Goal: Transaction & Acquisition: Purchase product/service

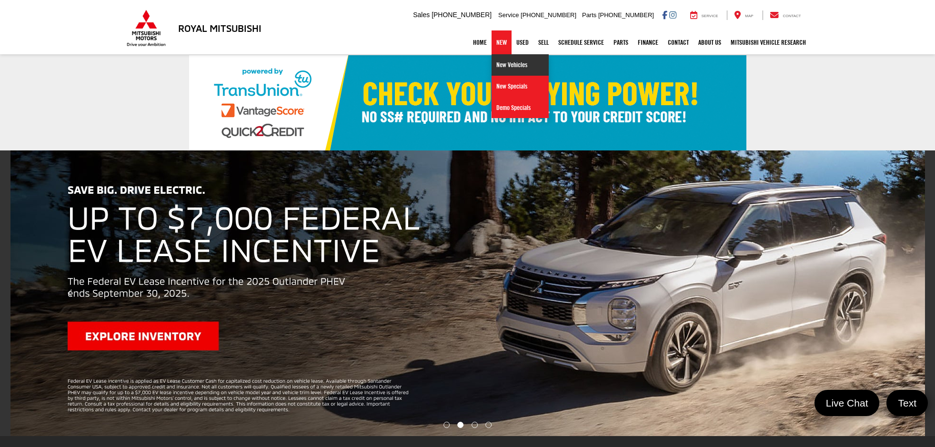
click at [506, 70] on link "New Vehicles" at bounding box center [520, 64] width 57 height 21
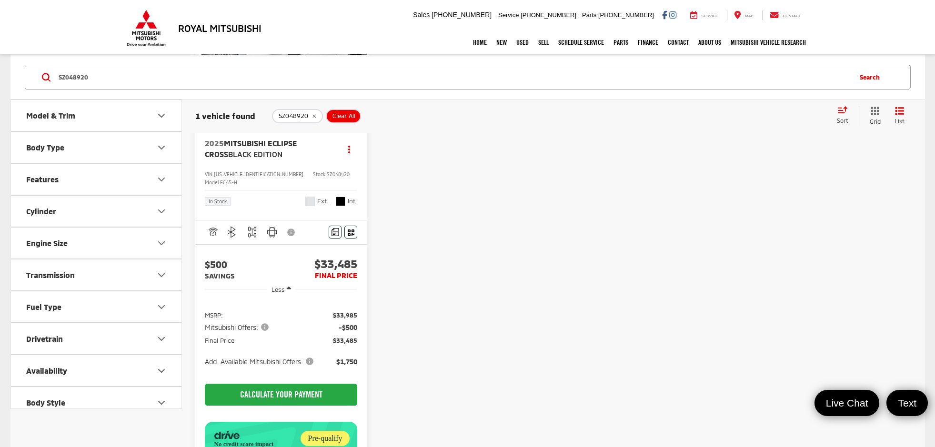
scroll to position [143, 0]
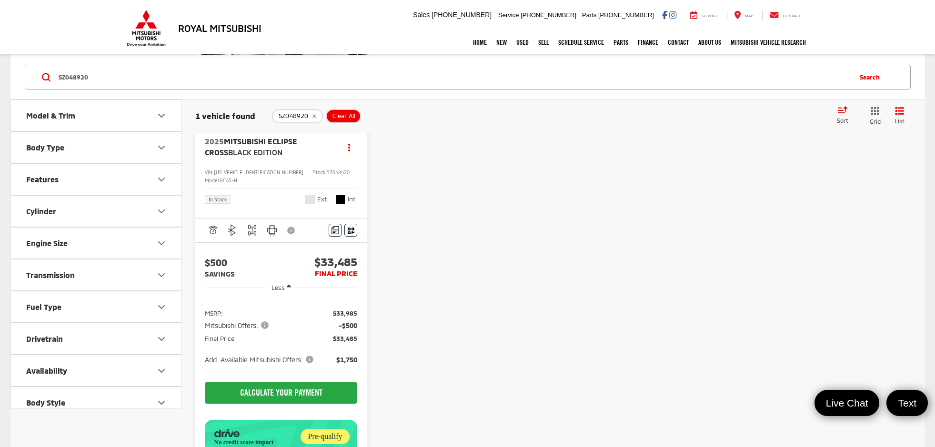
click at [263, 321] on span "Mitsubishi Offers:" at bounding box center [238, 326] width 66 height 10
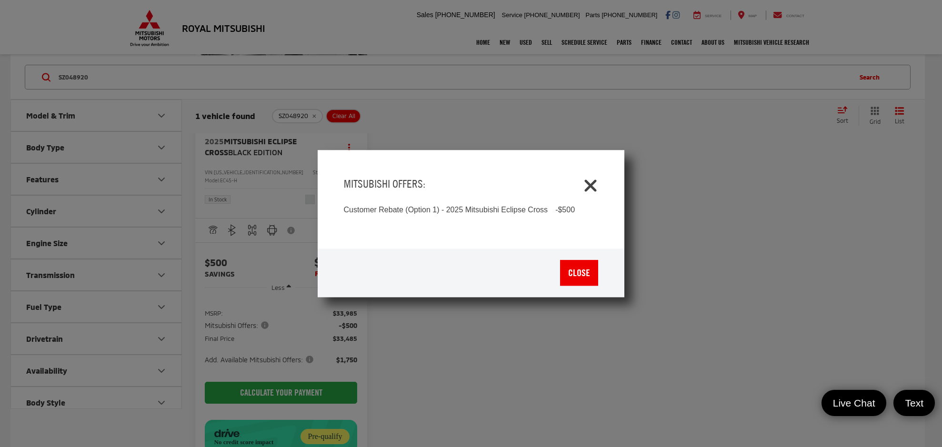
click at [586, 184] on icon "Close" at bounding box center [590, 183] width 15 height 15
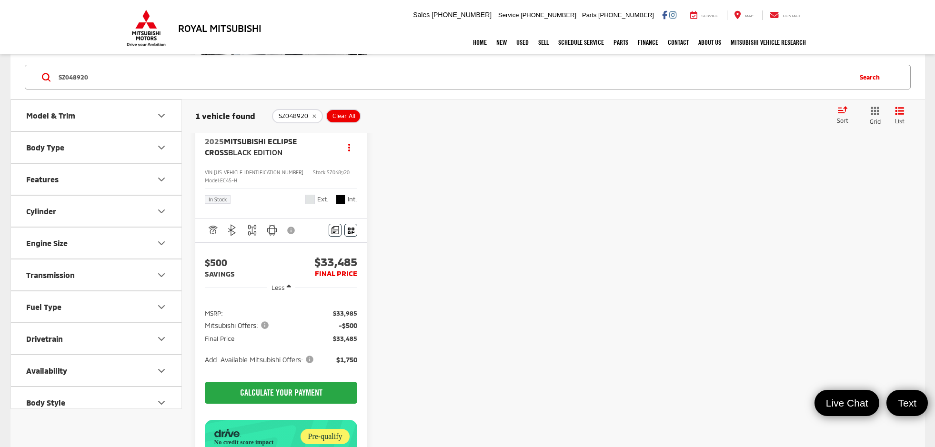
click at [249, 80] on input "SZ048920" at bounding box center [454, 77] width 793 height 23
click at [260, 138] on span "Mitsubishi Eclipse Cross" at bounding box center [251, 147] width 92 height 20
drag, startPoint x: 107, startPoint y: 71, endPoint x: 24, endPoint y: 71, distance: 82.9
click at [24, 71] on div "SZ048920 SZ048920 Search" at bounding box center [467, 77] width 895 height 25
paste input "6772"
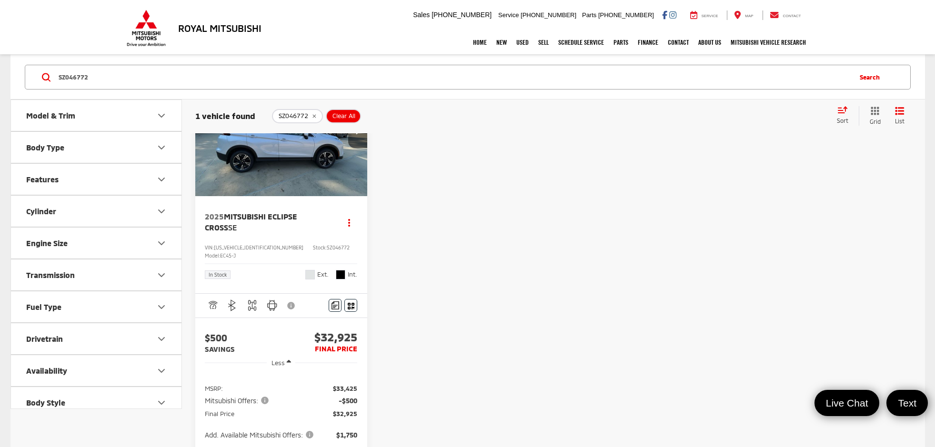
scroll to position [95, 0]
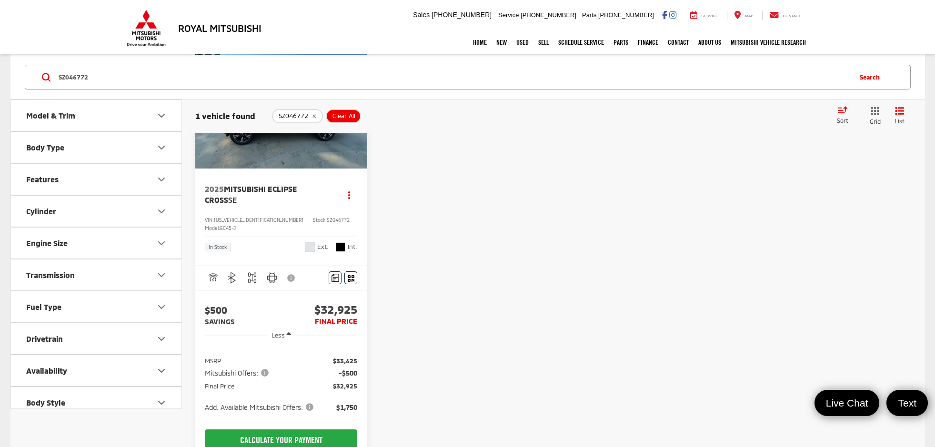
drag, startPoint x: 136, startPoint y: 80, endPoint x: 12, endPoint y: 75, distance: 123.5
click at [12, 75] on div "SZ046772 SZ046772 Search" at bounding box center [467, 77] width 914 height 44
paste input "8187"
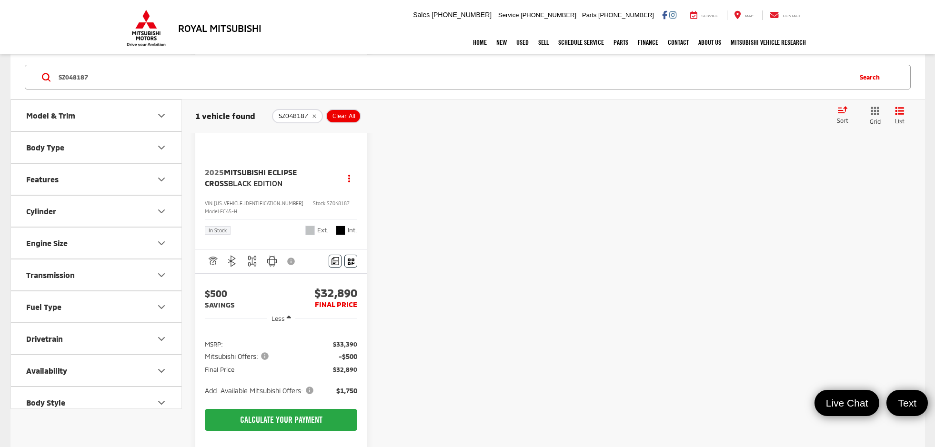
scroll to position [156, 0]
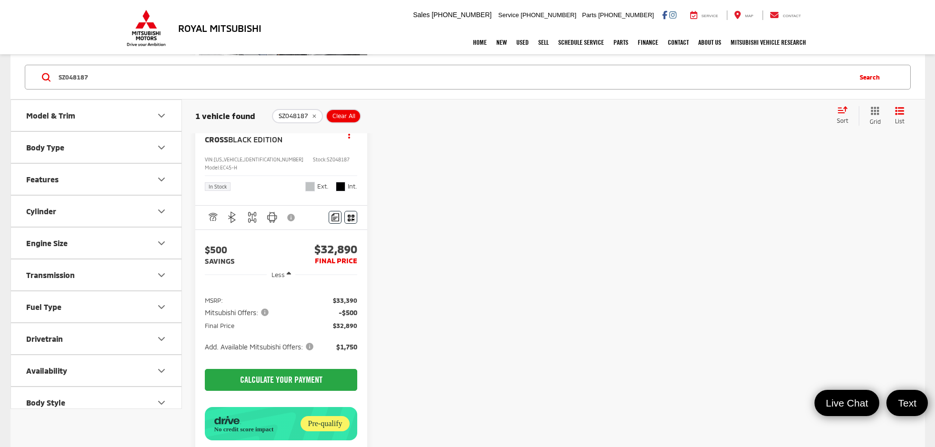
click at [264, 308] on span "Mitsubishi Offers:" at bounding box center [238, 313] width 66 height 10
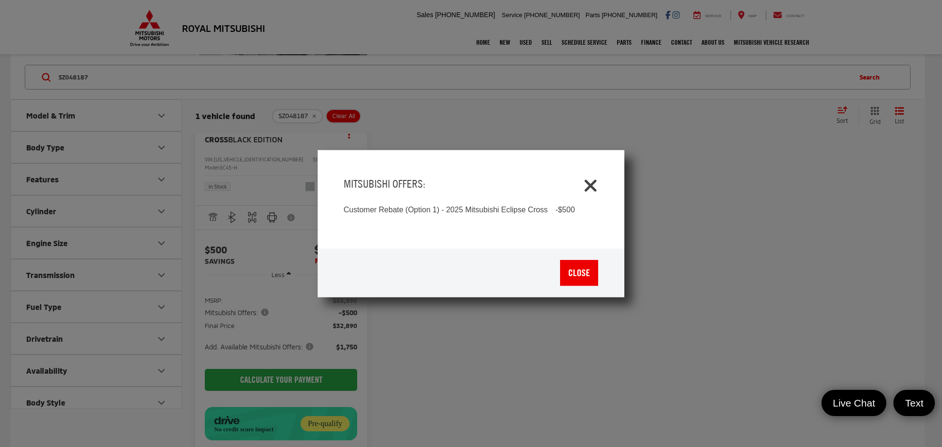
click at [591, 185] on icon "Close" at bounding box center [590, 183] width 15 height 15
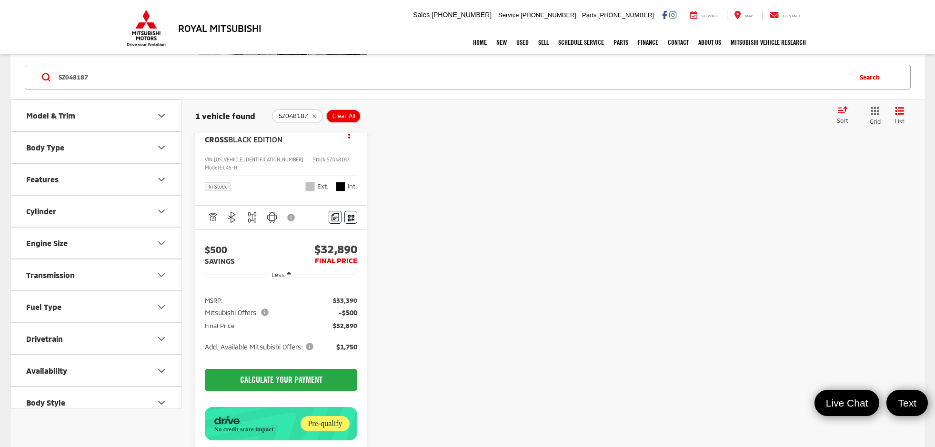
click at [168, 77] on input "SZ048187" at bounding box center [454, 77] width 793 height 23
drag, startPoint x: 96, startPoint y: 80, endPoint x: 37, endPoint y: 75, distance: 58.8
click at [38, 75] on div "SZ048187 SZ048187 Search" at bounding box center [468, 77] width 886 height 25
paste input "52641"
type input "SZ052641"
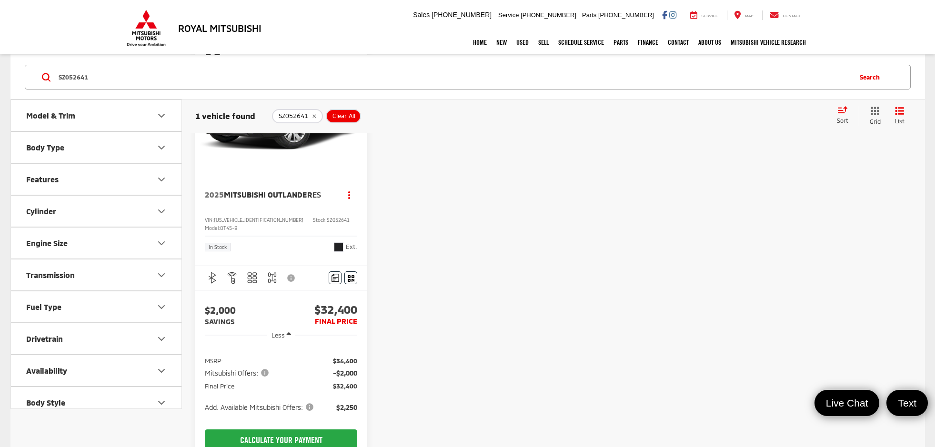
scroll to position [48, 0]
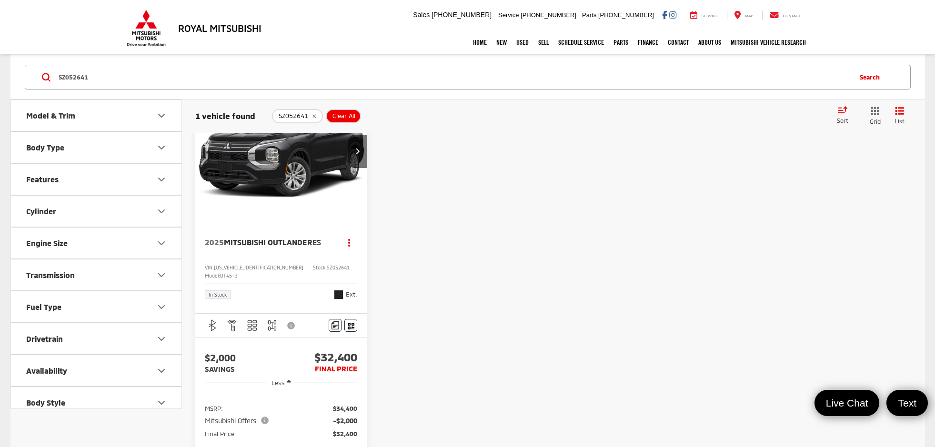
click at [210, 84] on input "SZ052641" at bounding box center [454, 77] width 793 height 23
click at [68, 75] on input "SZ052641" at bounding box center [454, 77] width 793 height 23
paste input "SZ048187"
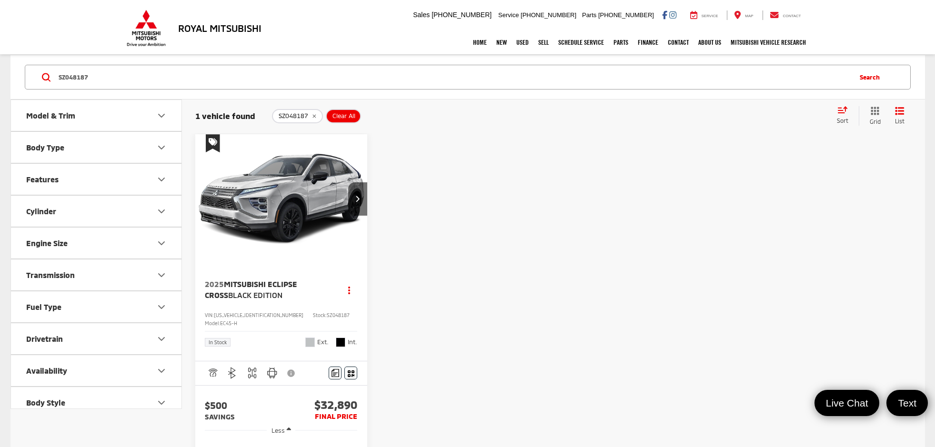
click at [288, 189] on img "2025 Mitsubishi Eclipse Cross Black Edition 0" at bounding box center [281, 199] width 173 height 130
drag, startPoint x: 112, startPoint y: 72, endPoint x: 0, endPoint y: 64, distance: 112.7
click at [0, 64] on html "Royal Mitsubishi 9255 Airline Hwy, Baton Rouge, LA 70815 Sales Mobile Sales 225…" at bounding box center [467, 414] width 935 height 828
paste input "SZ048187"
click at [84, 75] on input "SZ048187SZ048187" at bounding box center [454, 77] width 793 height 23
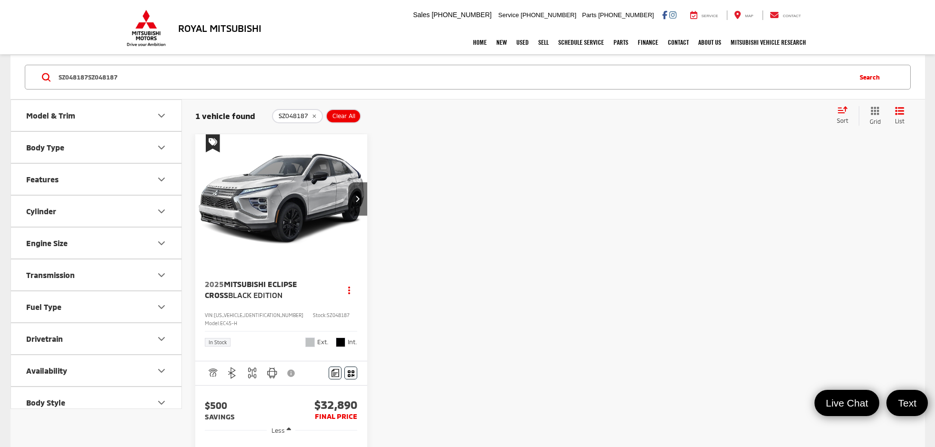
click at [84, 75] on input "SZ048187SZ048187" at bounding box center [454, 77] width 793 height 23
paste input "Search by Make, Model, or Keyword"
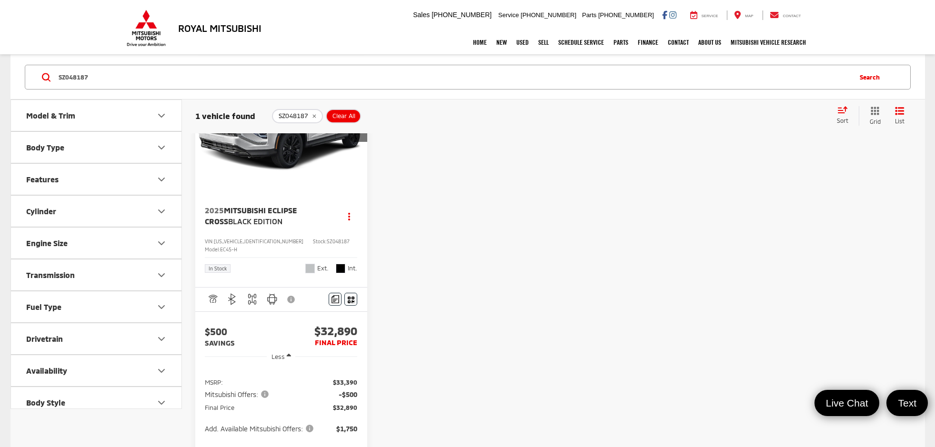
scroll to position [95, 0]
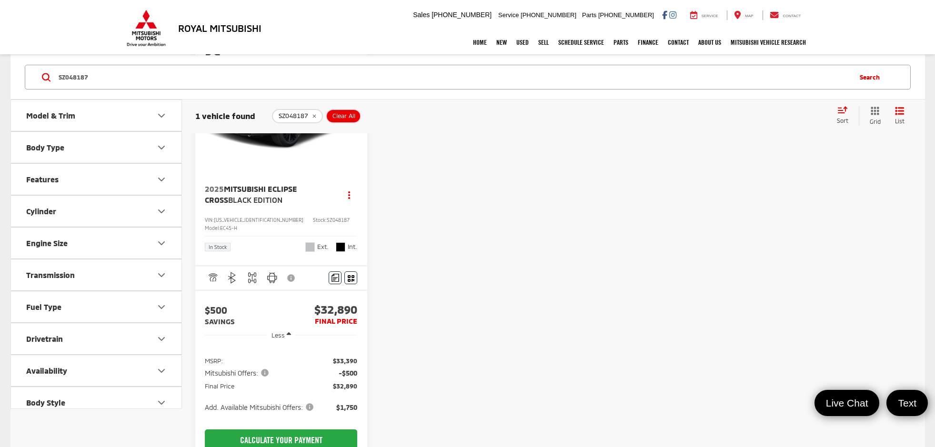
drag, startPoint x: 117, startPoint y: 79, endPoint x: 36, endPoint y: 67, distance: 81.8
click at [36, 67] on div "SZ048187 SZ048187 Search" at bounding box center [468, 77] width 886 height 25
paste input "6772"
type input "SZ046772"
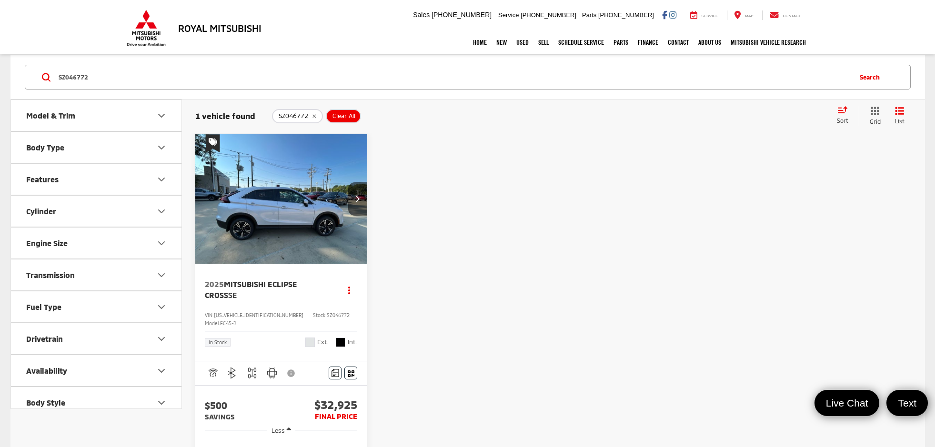
scroll to position [95, 0]
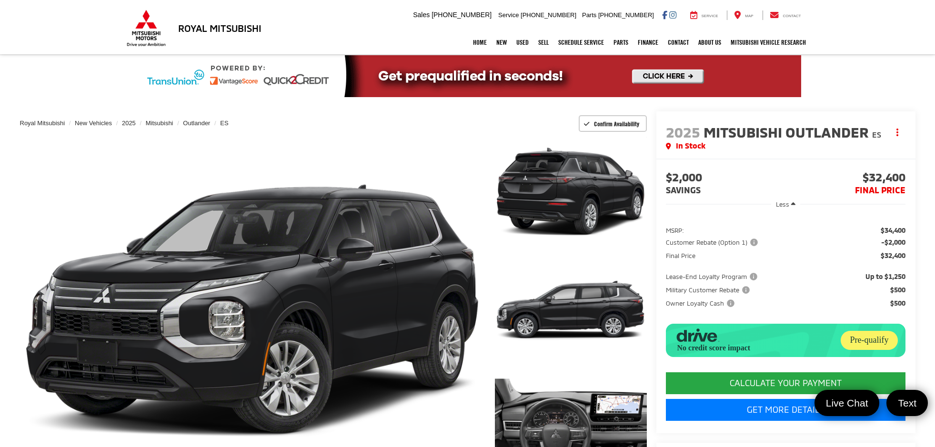
click at [751, 242] on span "Customer Rebate (Option 1)" at bounding box center [713, 243] width 94 height 10
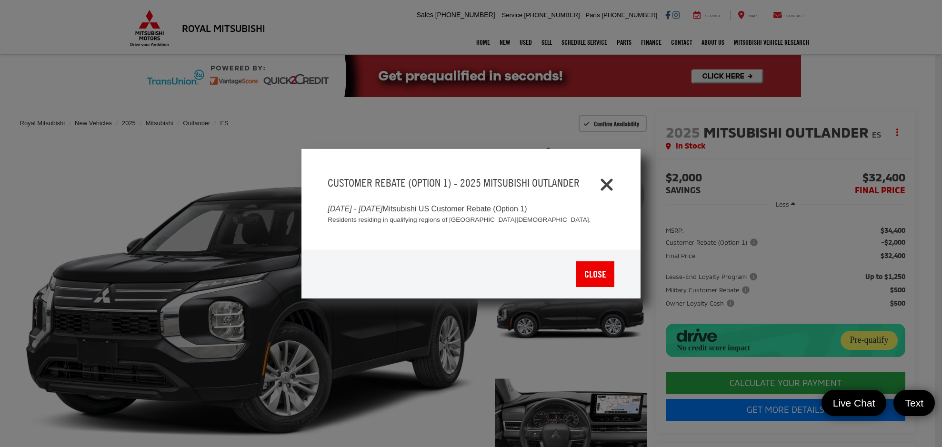
click at [600, 187] on icon "Close" at bounding box center [606, 182] width 15 height 15
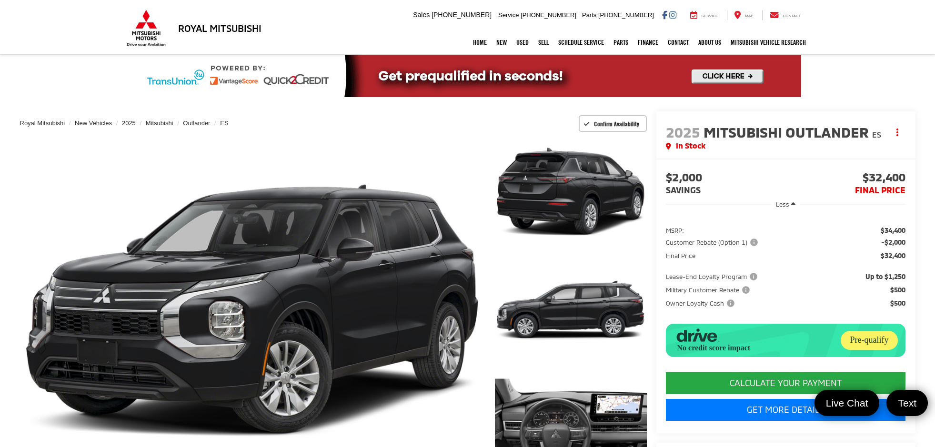
click at [751, 246] on span "Customer Rebate (Option 1)" at bounding box center [713, 243] width 94 height 10
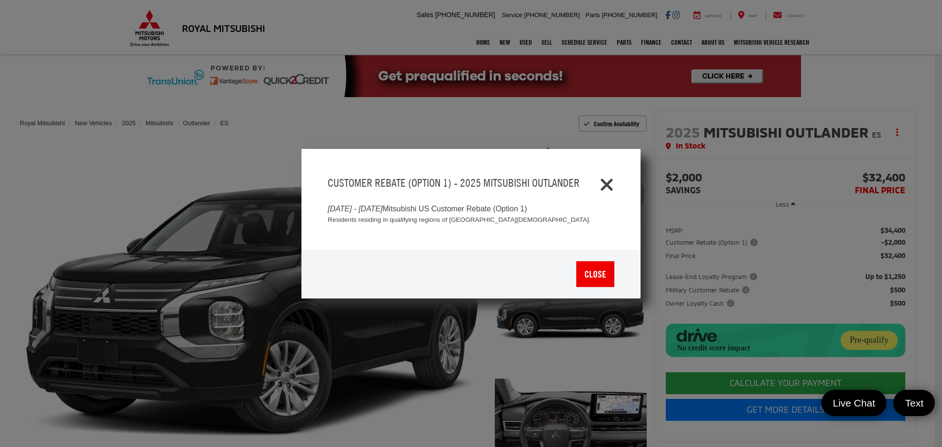
click at [602, 185] on icon "Close" at bounding box center [606, 182] width 15 height 15
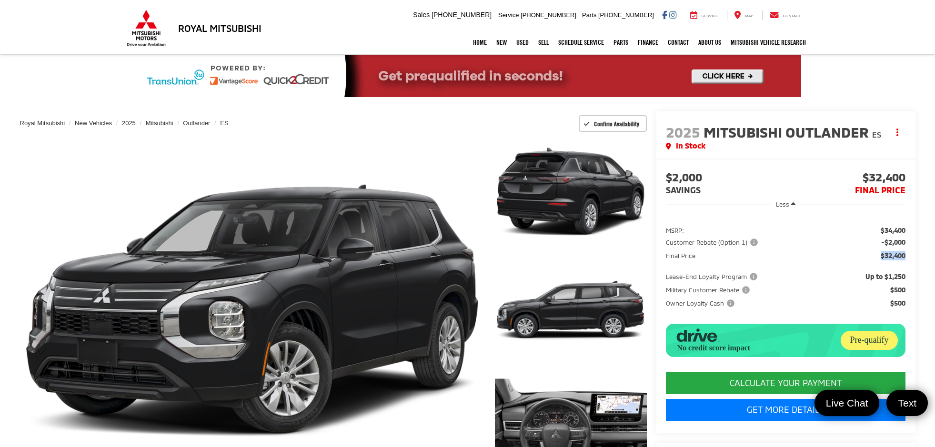
drag, startPoint x: 880, startPoint y: 259, endPoint x: 906, endPoint y: 259, distance: 25.7
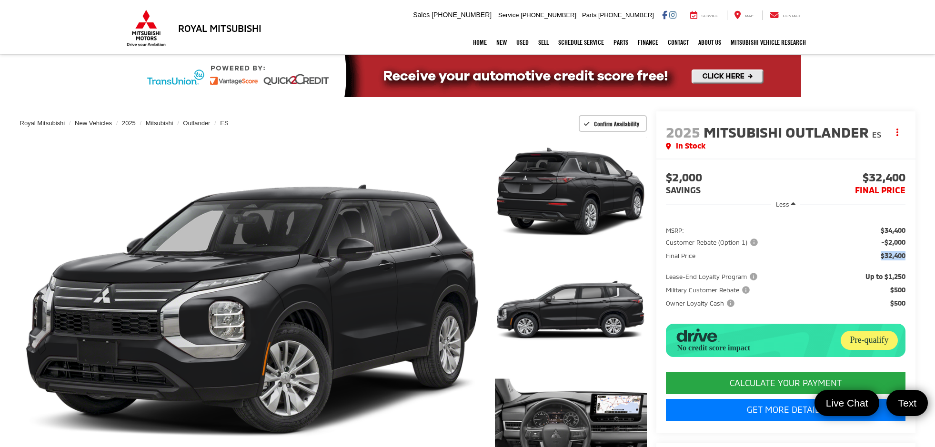
click at [906, 259] on ul "MSRP: $34,400 Customer Rebate (Option 1) -$2,000 Final Price $32,400 Lease-End …" at bounding box center [785, 266] width 259 height 102
click at [888, 288] on li "Military Customer Rebate $500" at bounding box center [786, 290] width 240 height 10
